Goal: Task Accomplishment & Management: Complete application form

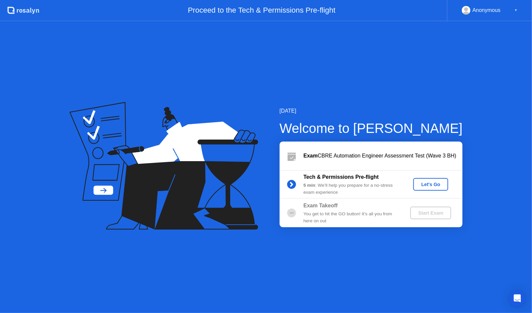
click at [430, 185] on div "Let's Go" at bounding box center [431, 184] width 30 height 5
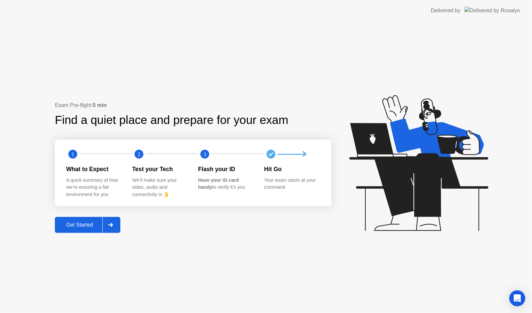
click at [93, 225] on div "Get Started" at bounding box center [80, 225] width 46 height 6
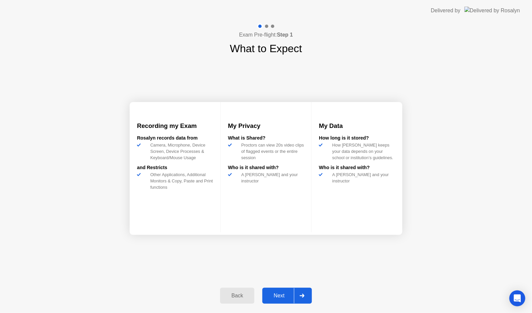
click at [283, 296] on div "Next" at bounding box center [280, 296] width 30 height 6
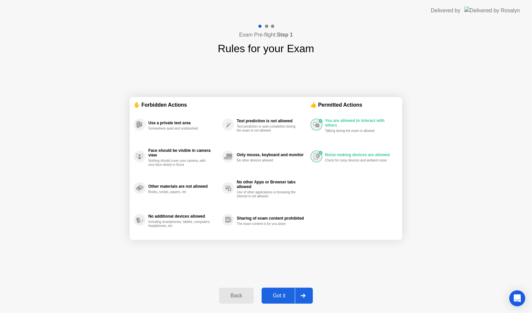
click at [280, 296] on div "Got it" at bounding box center [279, 296] width 31 height 6
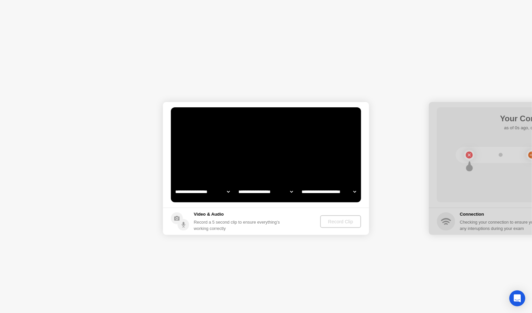
select select "**********"
select select "*******"
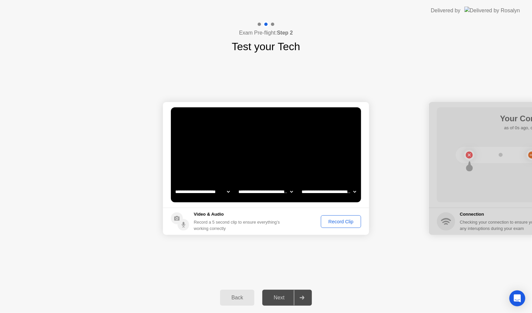
click at [344, 219] on div "Record Clip" at bounding box center [341, 221] width 36 height 5
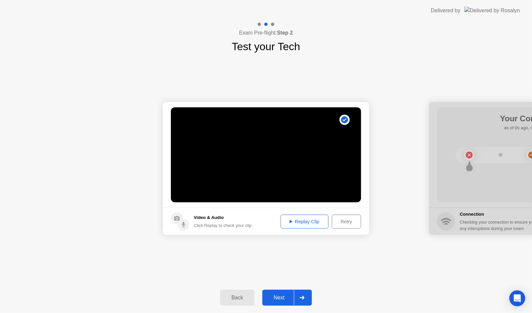
click at [308, 223] on div "Replay Clip" at bounding box center [304, 221] width 43 height 5
click at [280, 296] on div "Next" at bounding box center [280, 298] width 30 height 6
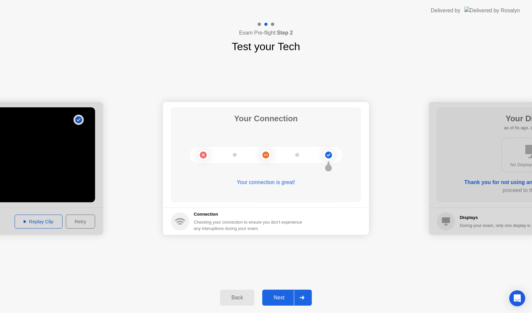
click at [280, 295] on div "Next" at bounding box center [280, 298] width 30 height 6
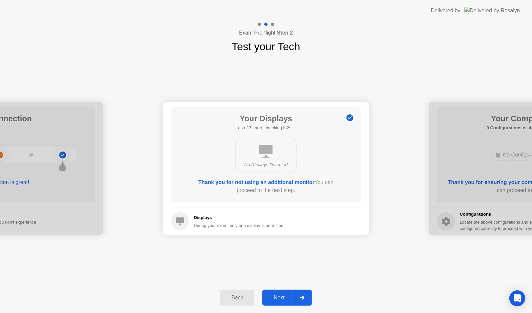
click at [282, 292] on button "Next" at bounding box center [288, 298] width 50 height 16
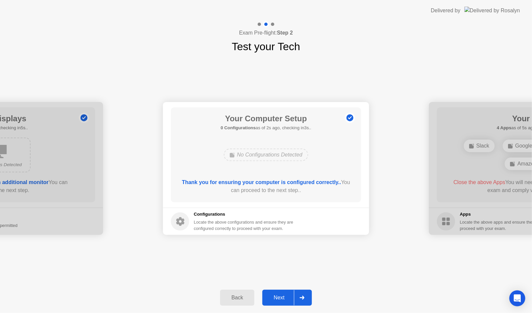
click at [279, 299] on div "Next" at bounding box center [280, 298] width 30 height 6
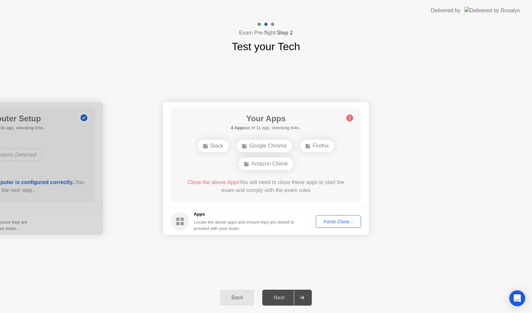
click at [337, 223] on div "Force Close..." at bounding box center [338, 221] width 41 height 5
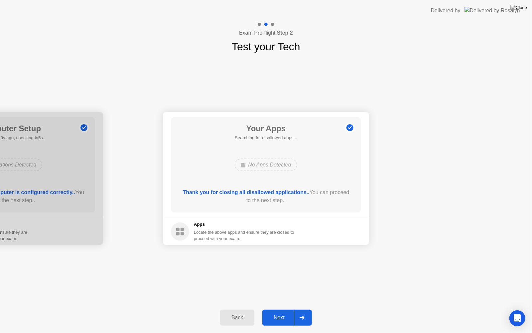
click at [282, 313] on div "Next" at bounding box center [280, 317] width 30 height 6
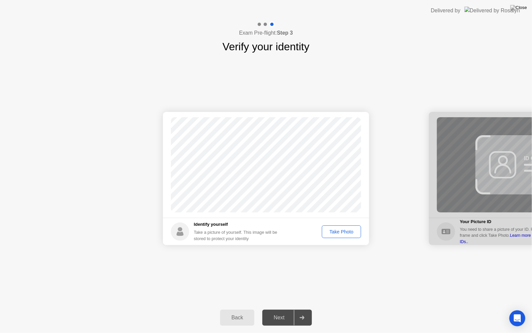
click at [341, 233] on div "Take Photo" at bounding box center [341, 231] width 35 height 5
click at [283, 313] on div "Next" at bounding box center [280, 317] width 30 height 6
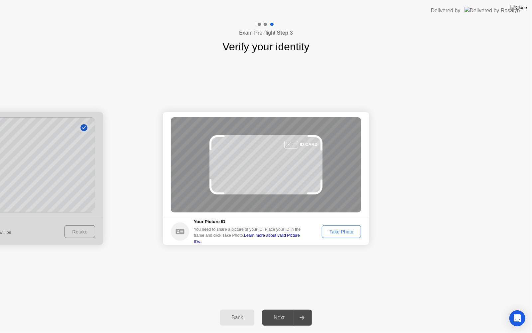
click at [350, 231] on div "Take Photo" at bounding box center [341, 231] width 35 height 5
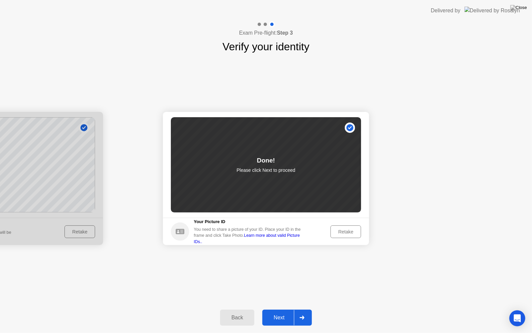
click at [277, 313] on div "Next" at bounding box center [280, 317] width 30 height 6
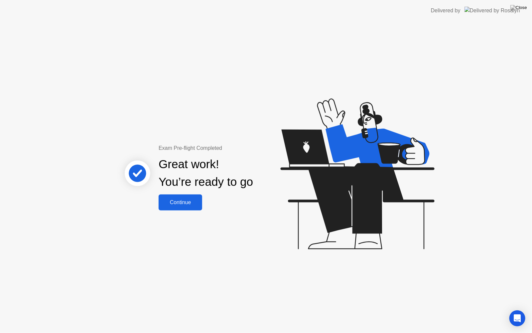
click at [182, 203] on div "Continue" at bounding box center [181, 202] width 40 height 6
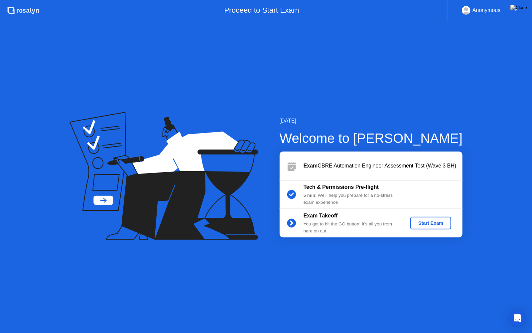
click at [428, 224] on div "Start Exam" at bounding box center [431, 222] width 36 height 5
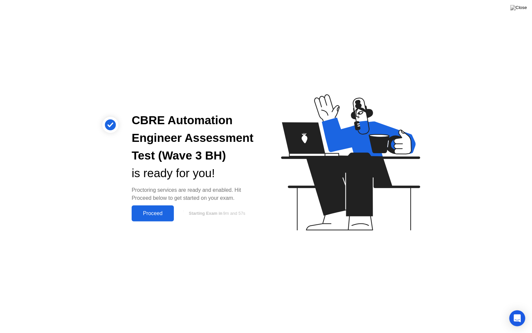
click at [156, 213] on div "Proceed" at bounding box center [153, 213] width 38 height 6
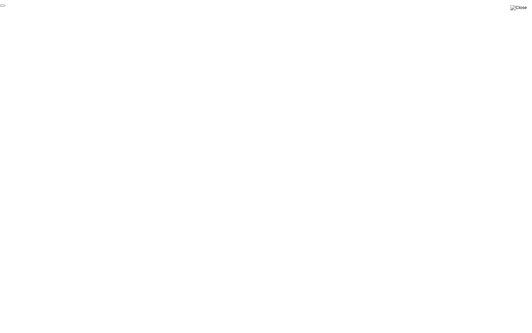
click div "End Proctoring Session"
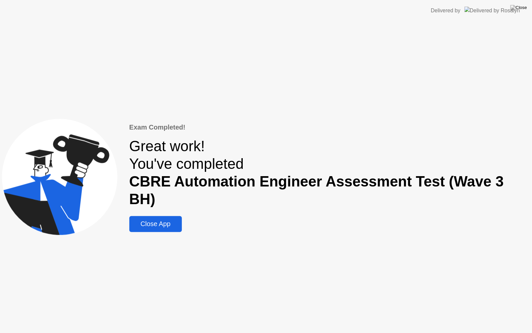
click at [166, 220] on div "Close App" at bounding box center [155, 224] width 49 height 8
